Goal: Transaction & Acquisition: Purchase product/service

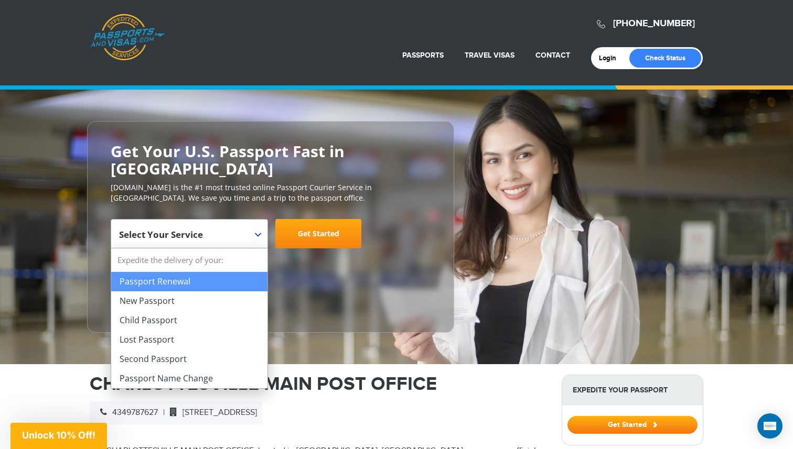
click at [244, 234] on span "Select Your Service" at bounding box center [188, 237] width 138 height 29
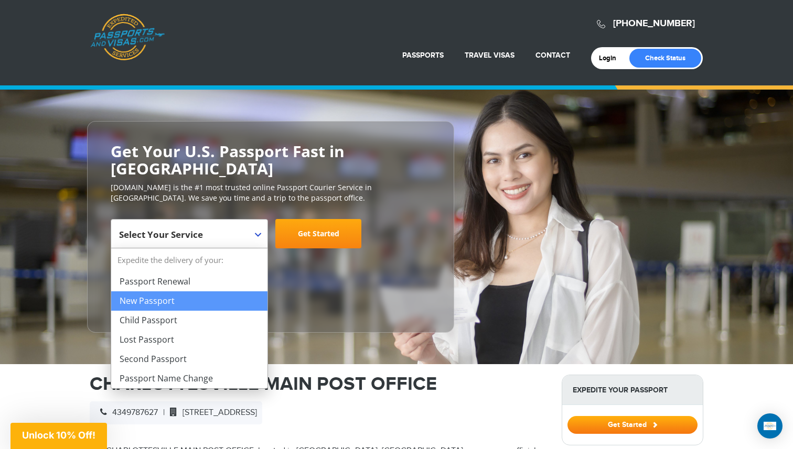
click at [0, 0] on div "Close dialog Limited Offer: 10% Off Passports & Visas! Skip the stress and save…" at bounding box center [0, 0] width 0 height 0
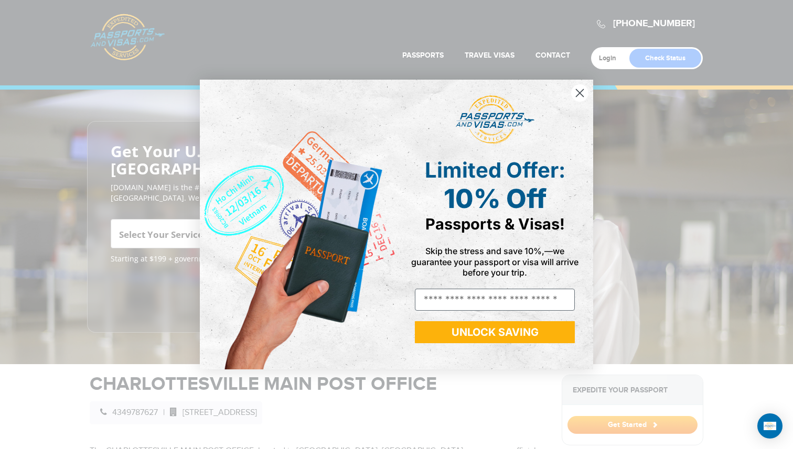
click at [582, 90] on icon "Close dialog" at bounding box center [579, 92] width 7 height 7
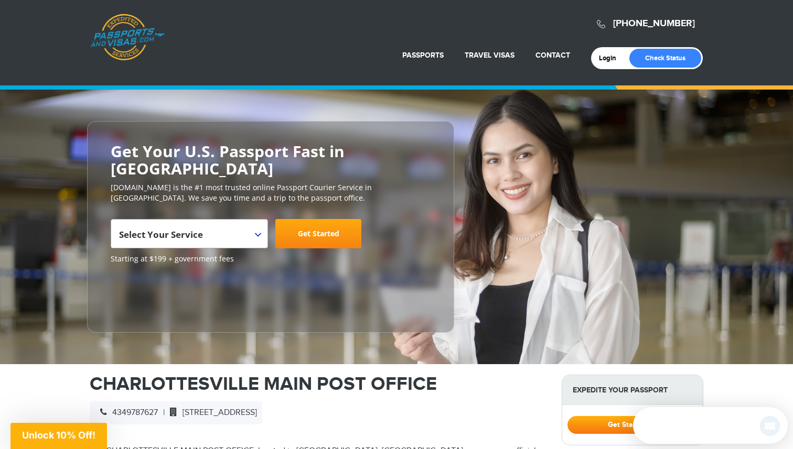
click at [308, 231] on link "Get Started" at bounding box center [318, 233] width 86 height 29
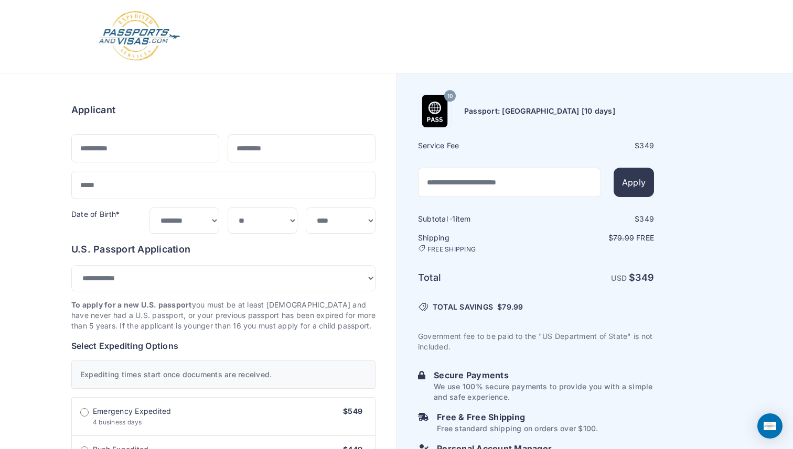
select select "***"
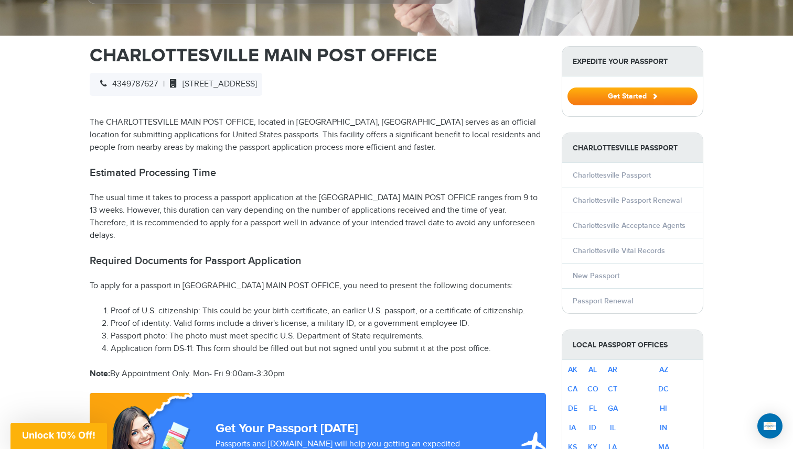
scroll to position [328, 0]
